Goal: Use online tool/utility: Use online tool/utility

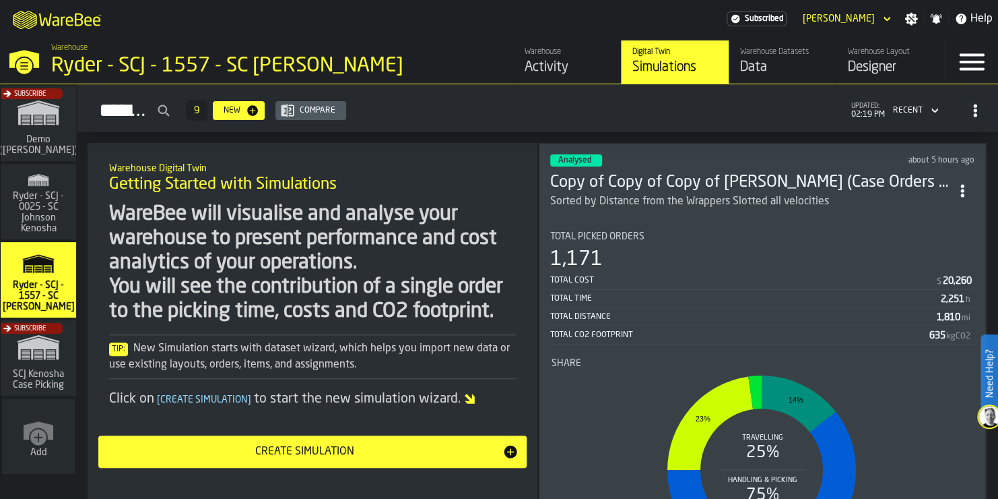
click at [658, 216] on div "Analysed about 5 hours ago Copy of Copy of Copy of [PERSON_NAME] test (Case Ord…" at bounding box center [762, 369] width 447 height 453
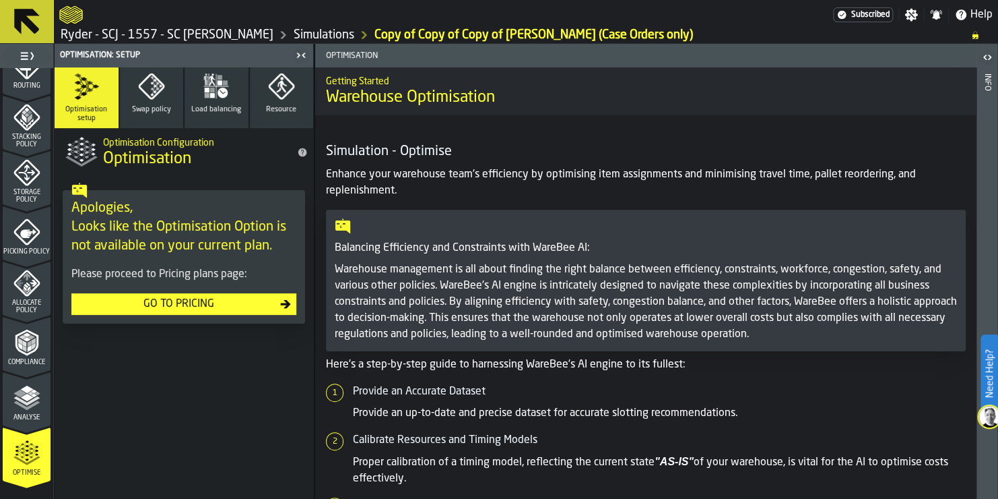
scroll to position [483, 0]
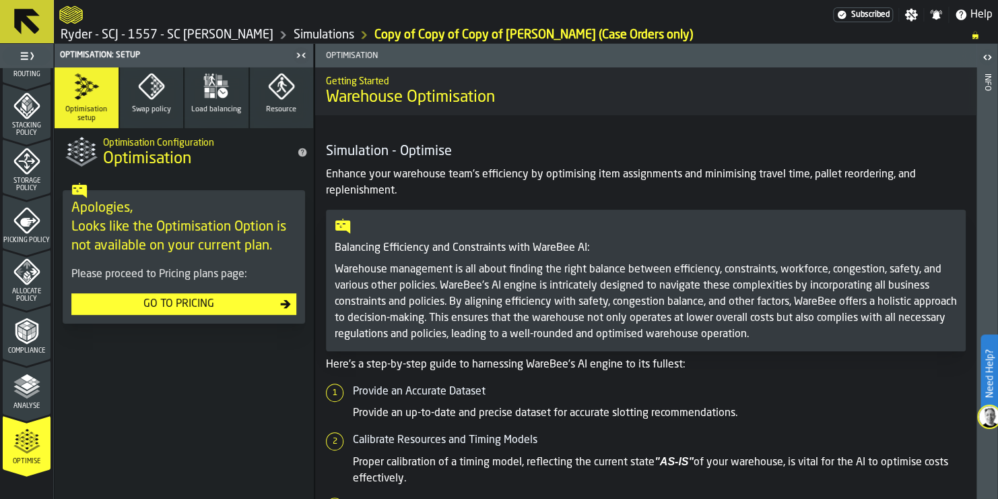
click at [22, 382] on icon "menu Analyse" at bounding box center [26, 386] width 27 height 27
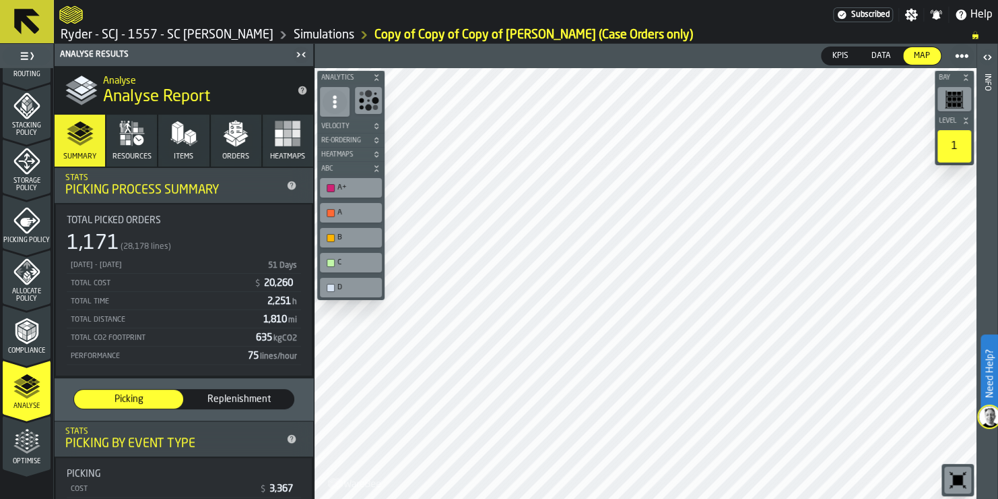
click at [16, 436] on icon "menu Optimise" at bounding box center [26, 441] width 27 height 27
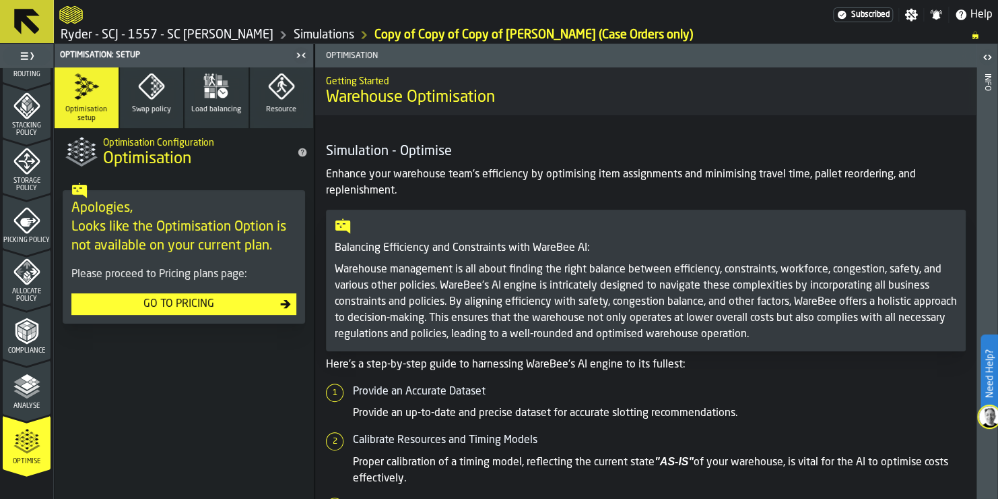
click at [32, 394] on icon "menu Analyse" at bounding box center [26, 386] width 27 height 27
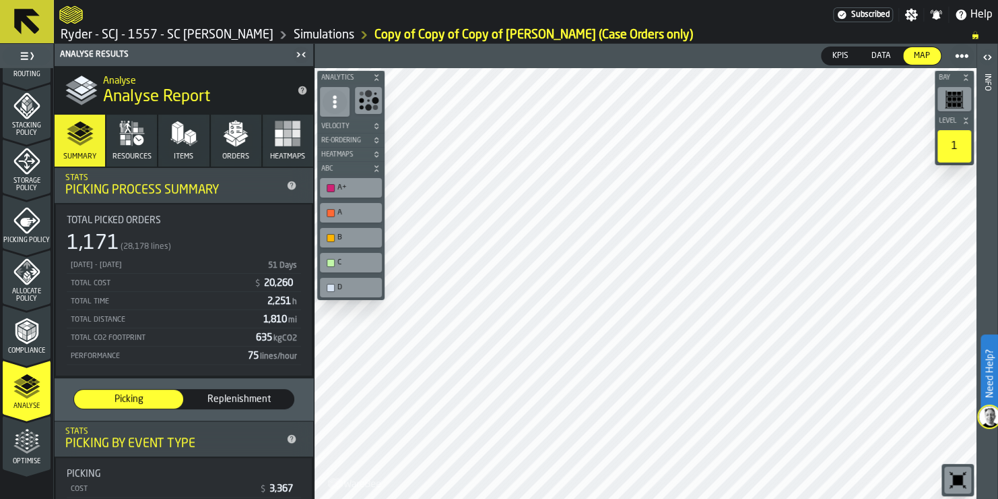
click at [15, 463] on span "Optimise" at bounding box center [27, 460] width 48 height 7
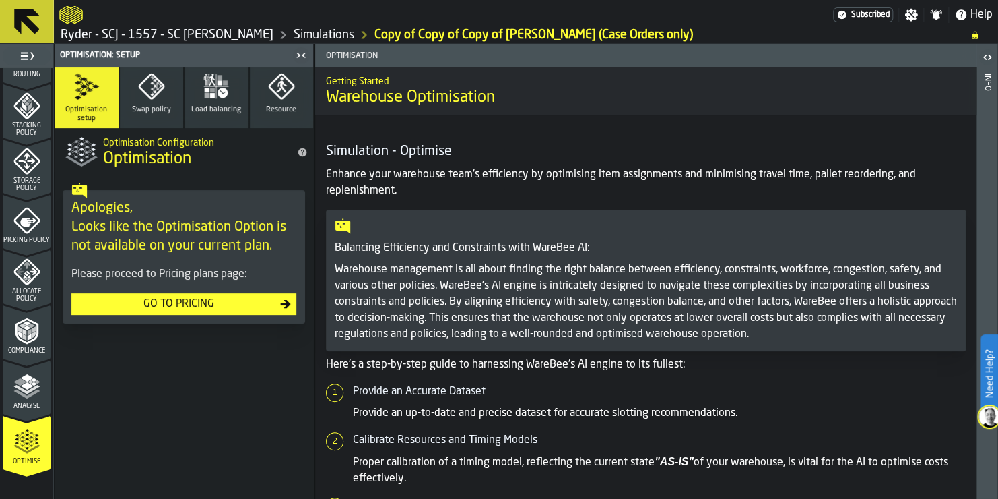
click at [9, 402] on span "Analyse" at bounding box center [27, 405] width 48 height 7
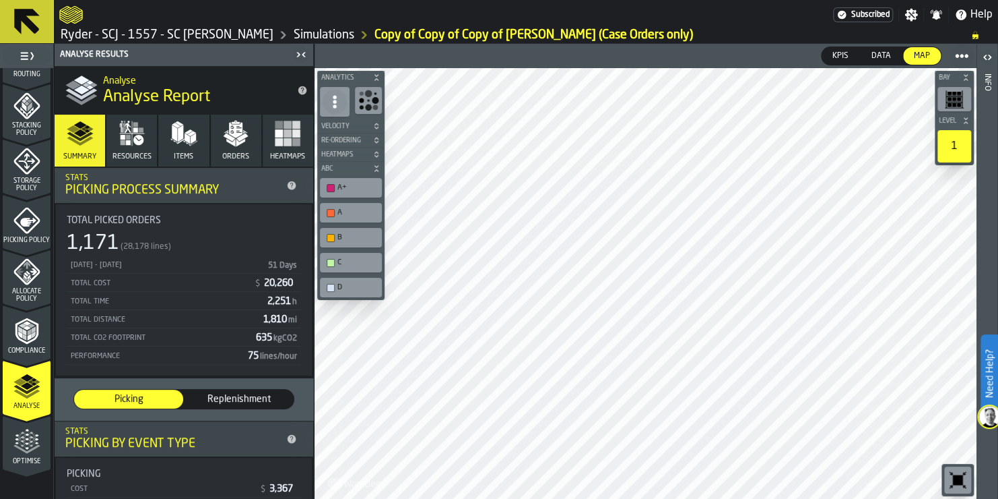
drag, startPoint x: 34, startPoint y: 437, endPoint x: 34, endPoint y: 448, distance: 11.5
click at [34, 437] on polygon "menu Optimise" at bounding box center [35, 438] width 3 height 3
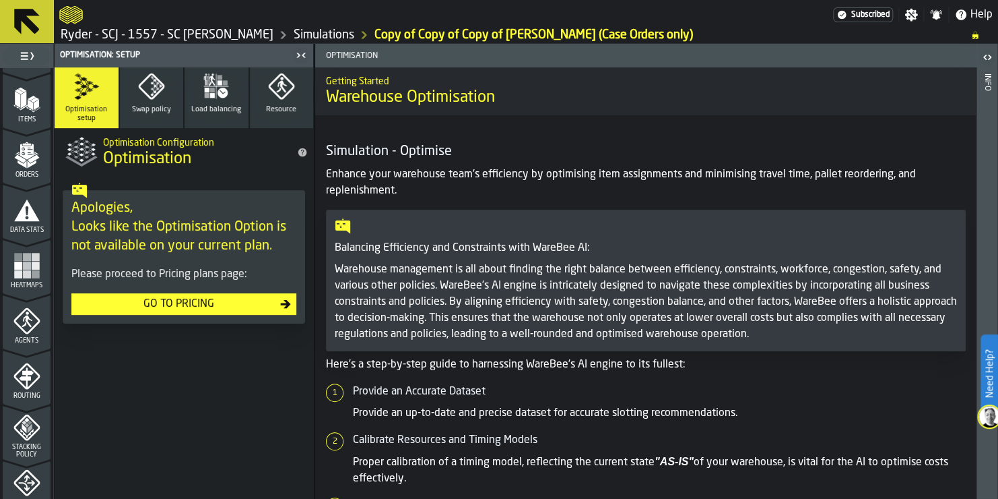
scroll to position [79, 0]
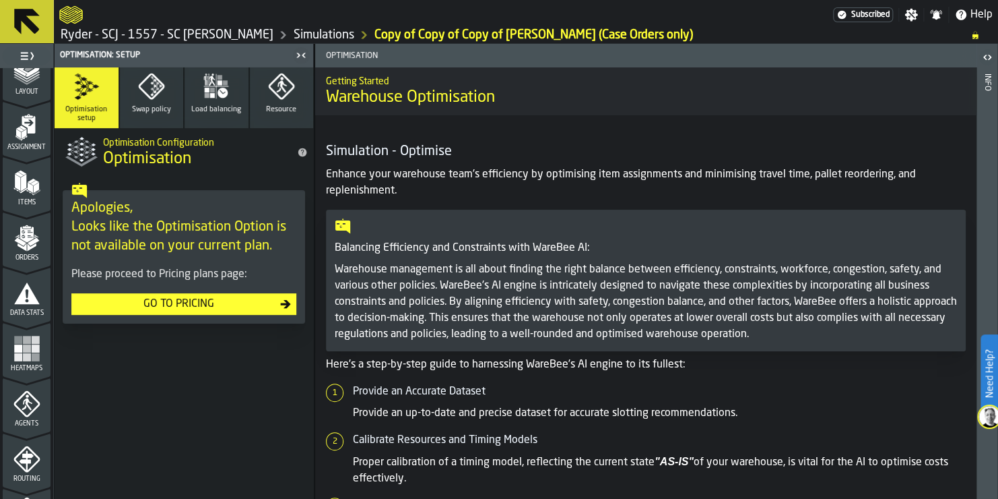
click at [329, 34] on link "Simulations" at bounding box center [324, 35] width 61 height 15
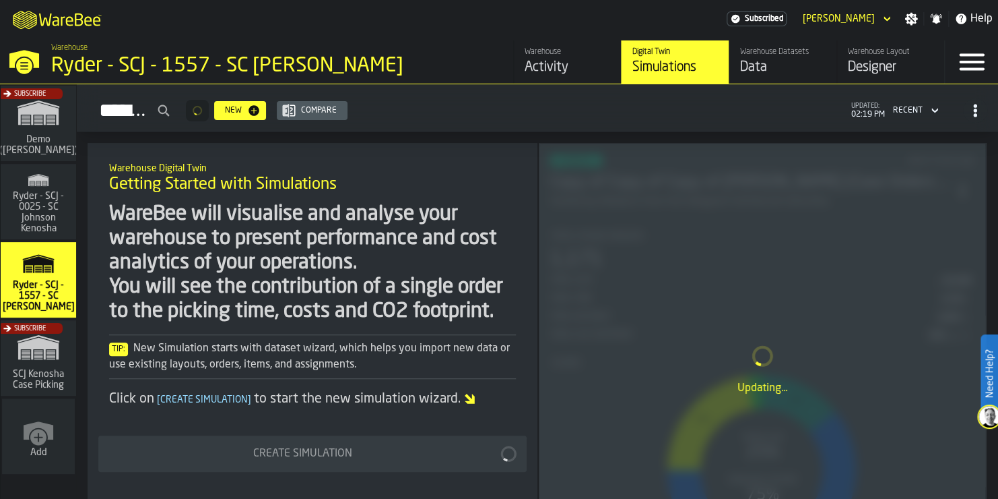
click at [650, 67] on div "Simulations" at bounding box center [676, 67] width 86 height 19
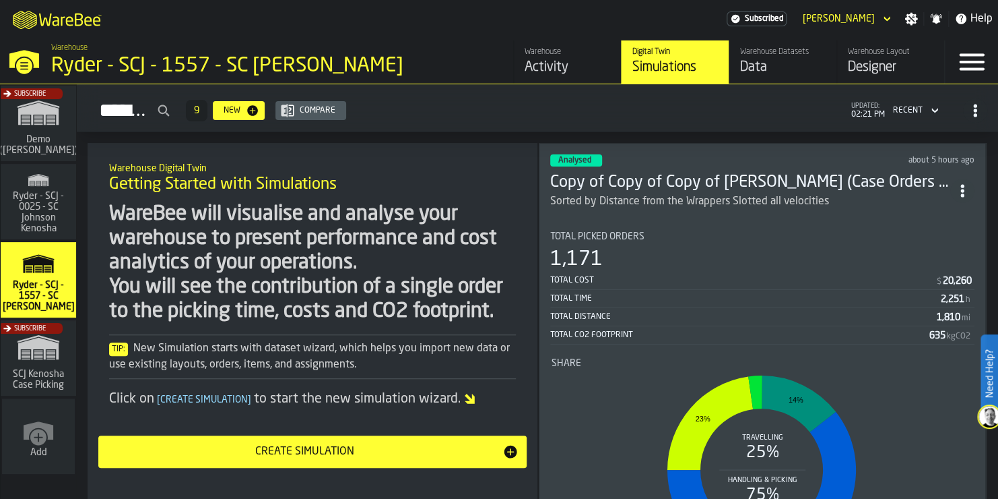
click at [886, 58] on div "Designer" at bounding box center [891, 67] width 86 height 19
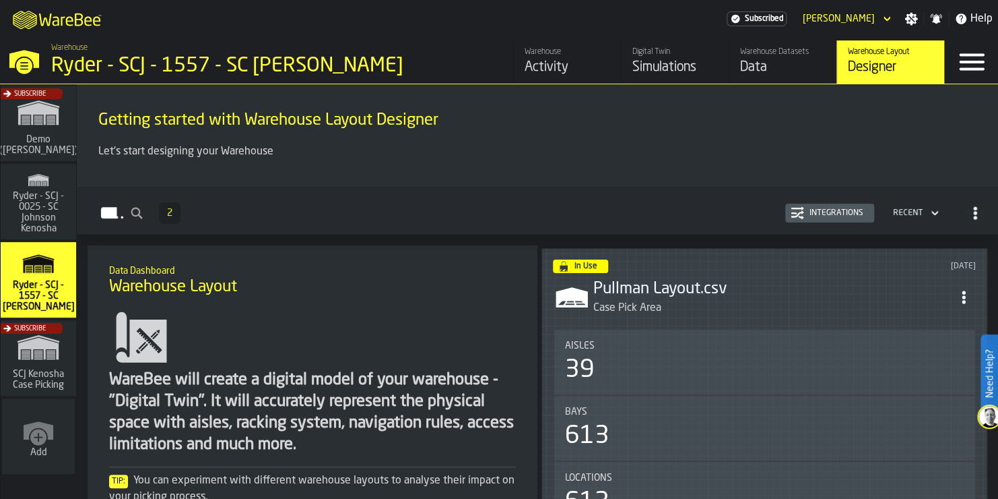
click at [639, 63] on div "Simulations" at bounding box center [676, 67] width 86 height 19
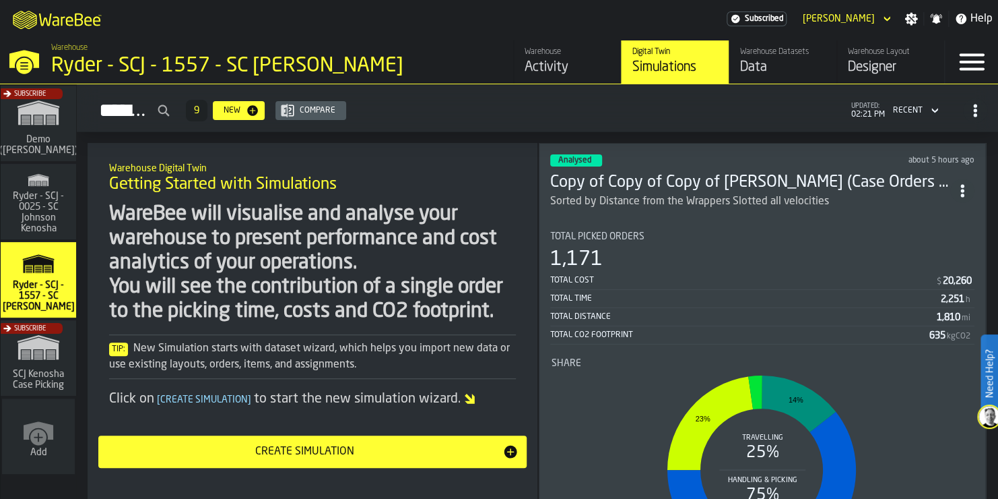
click at [730, 255] on div "1,171" at bounding box center [762, 259] width 424 height 24
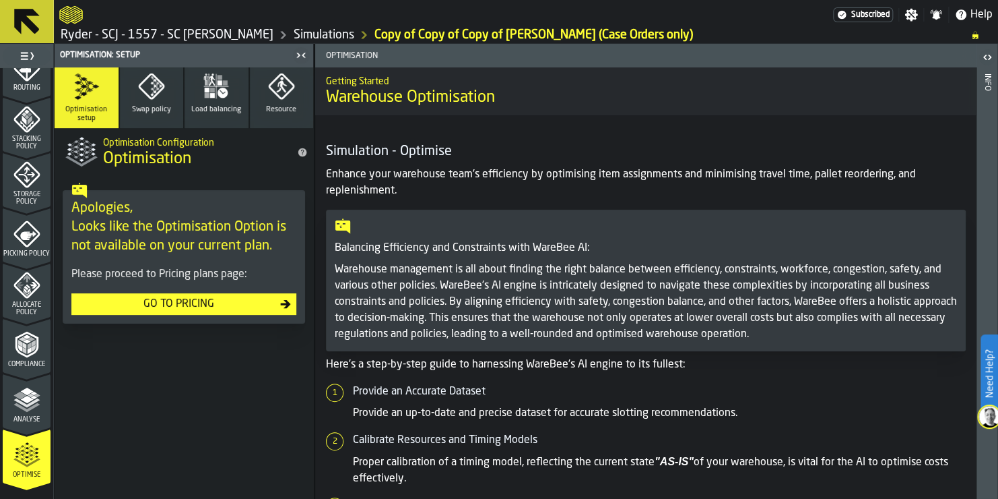
scroll to position [483, 0]
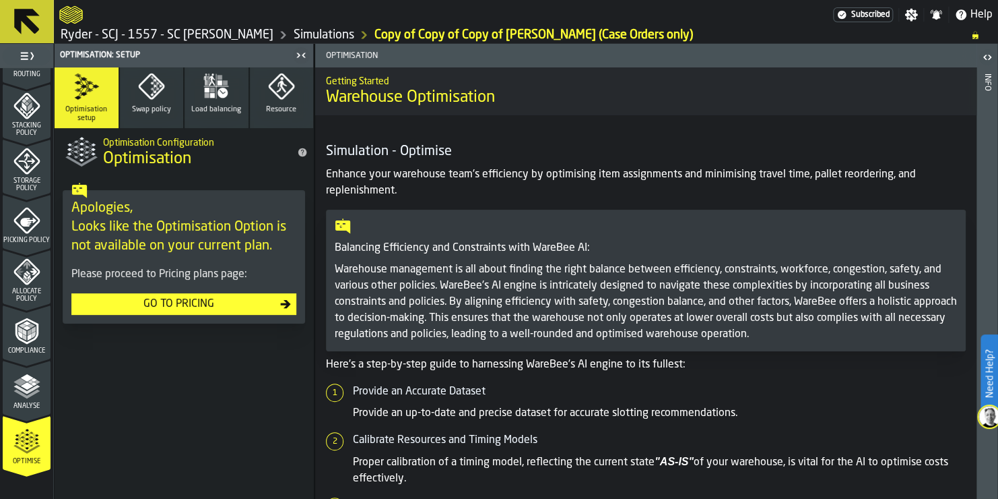
click at [30, 387] on polyline "menu Analyse" at bounding box center [26, 388] width 26 height 9
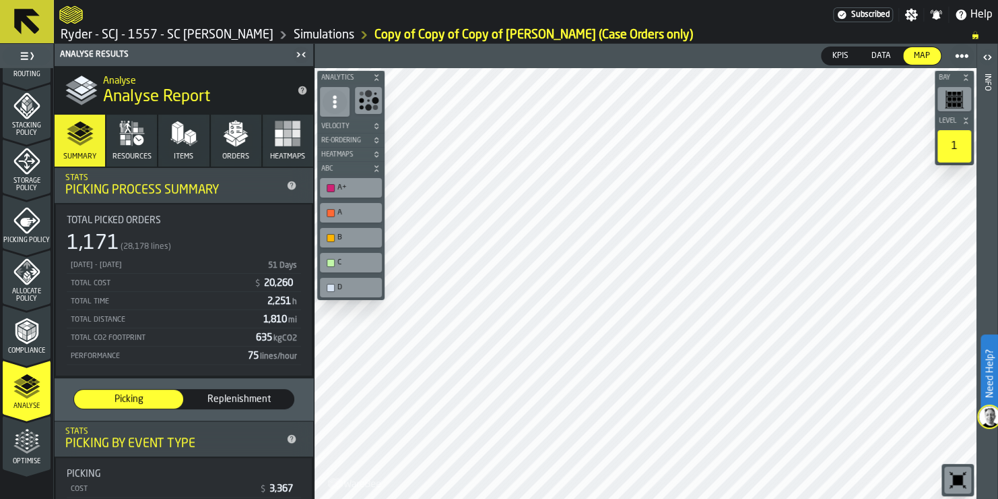
click at [15, 457] on span "Optimise" at bounding box center [27, 460] width 48 height 7
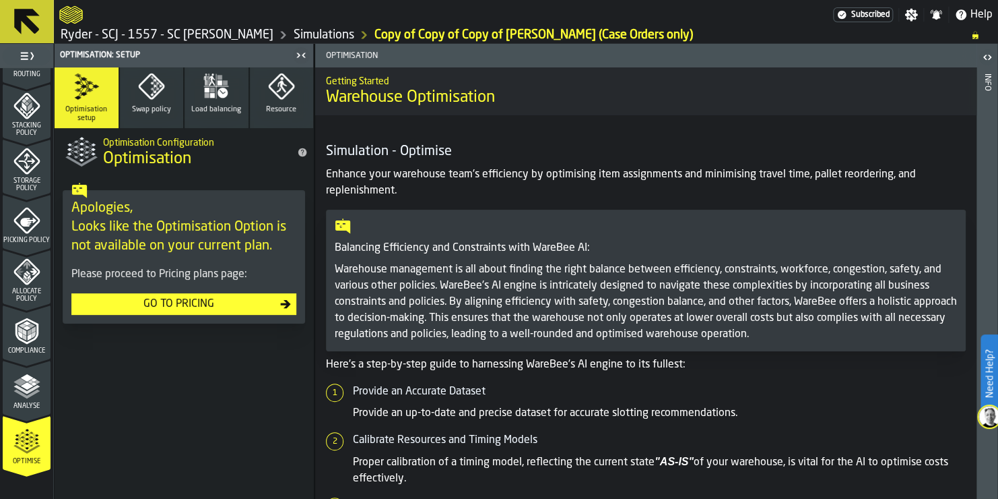
click at [33, 396] on icon "menu Analyse" at bounding box center [26, 386] width 27 height 27
